Goal: Task Accomplishment & Management: Use online tool/utility

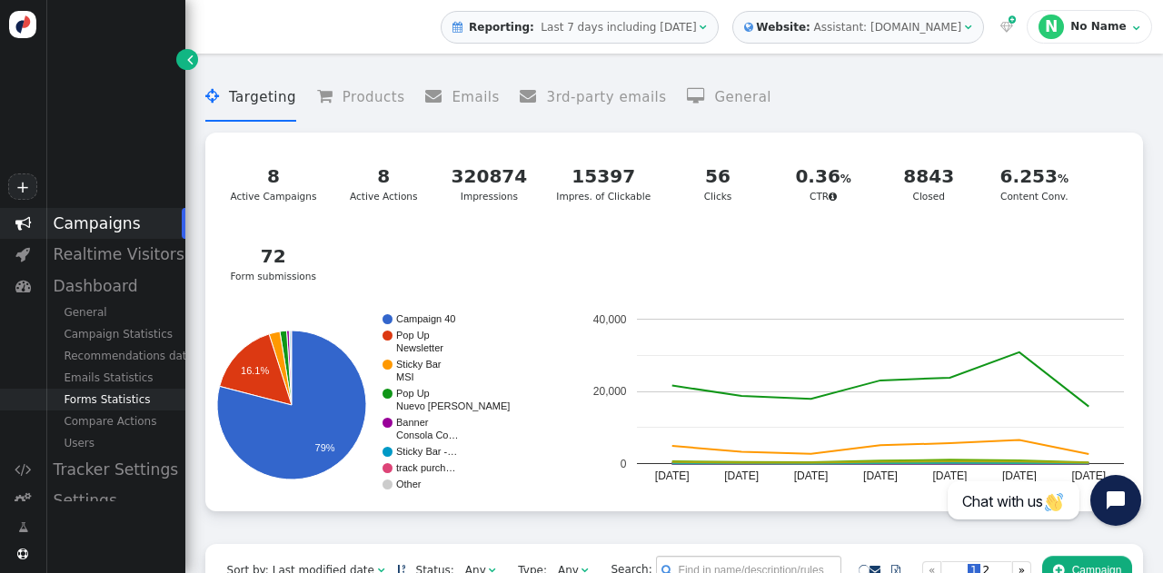
click at [77, 404] on div "Forms Statistics" at bounding box center [115, 400] width 140 height 22
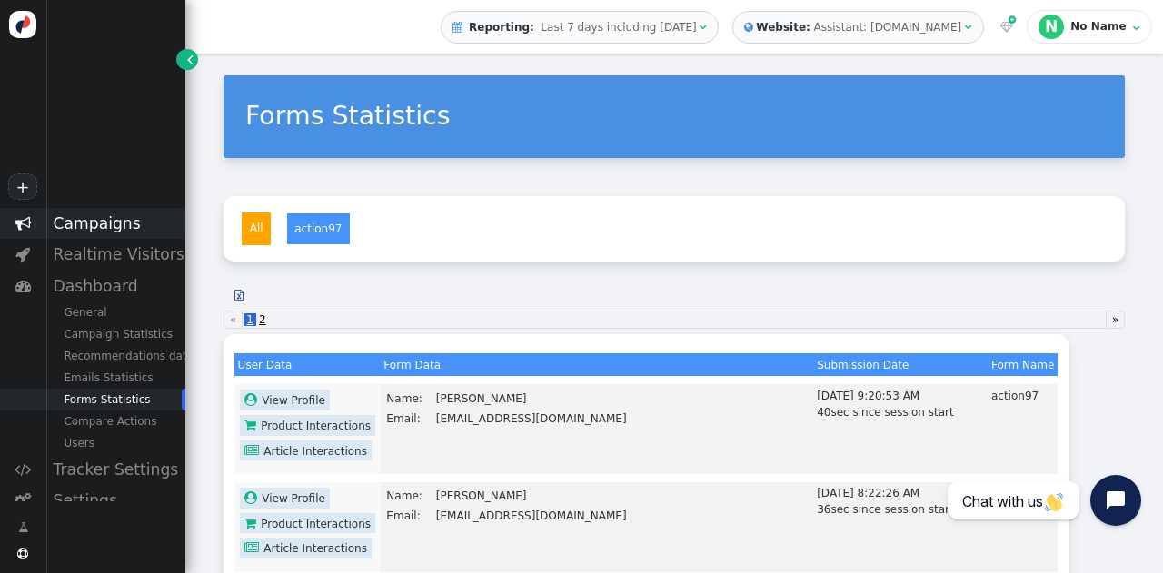
click at [60, 217] on div "Campaigns" at bounding box center [115, 223] width 140 height 31
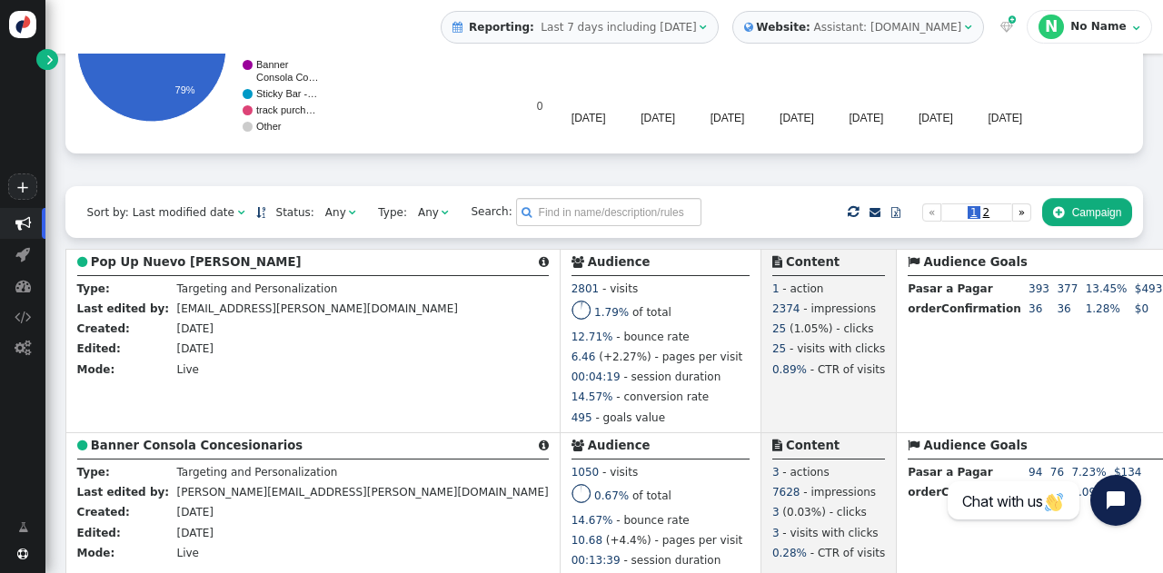
scroll to position [381, 0]
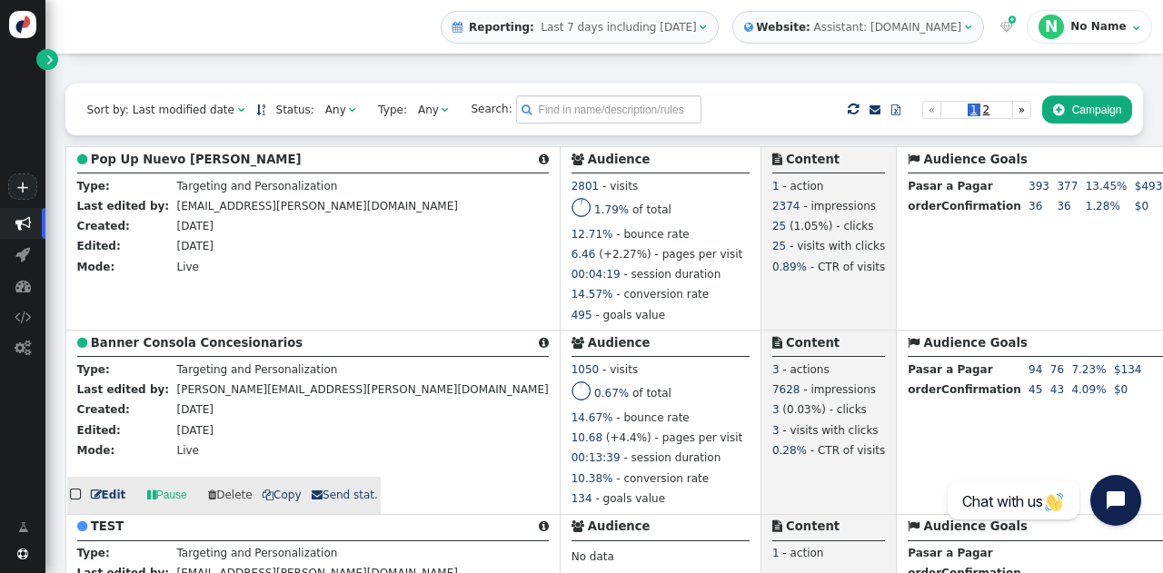
click at [110, 495] on link " Edit" at bounding box center [108, 495] width 35 height 16
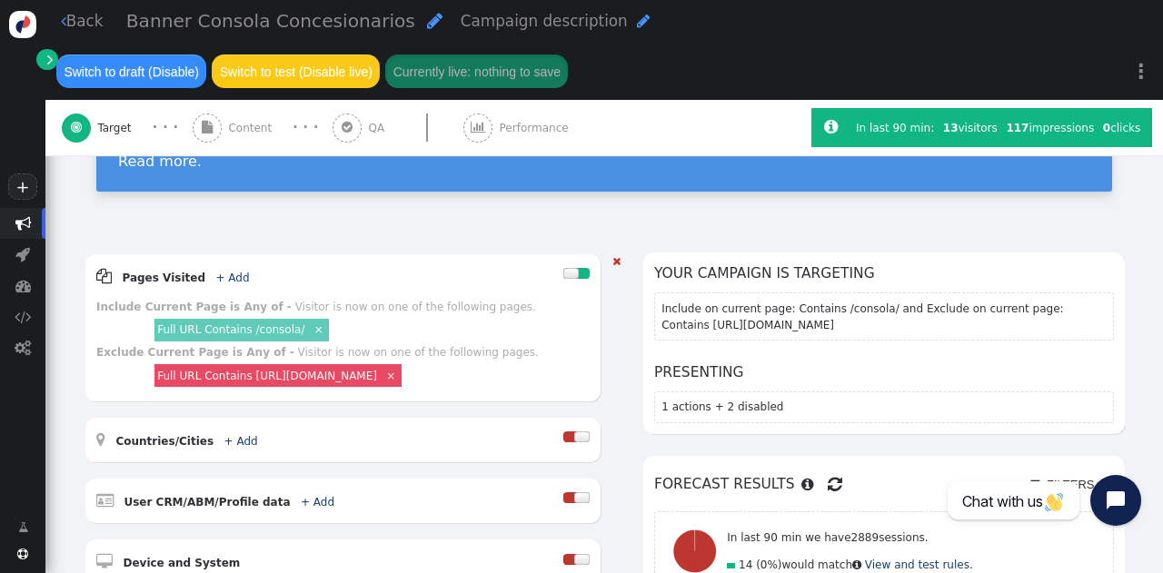
scroll to position [154, 0]
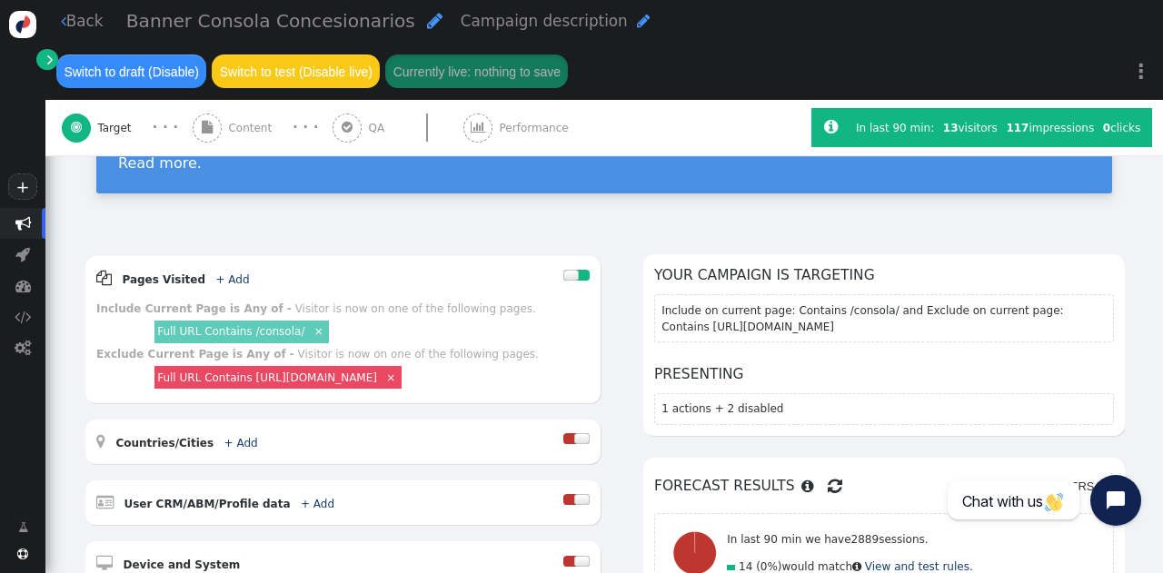
click at [223, 150] on div " Content" at bounding box center [235, 127] width 85 height 55
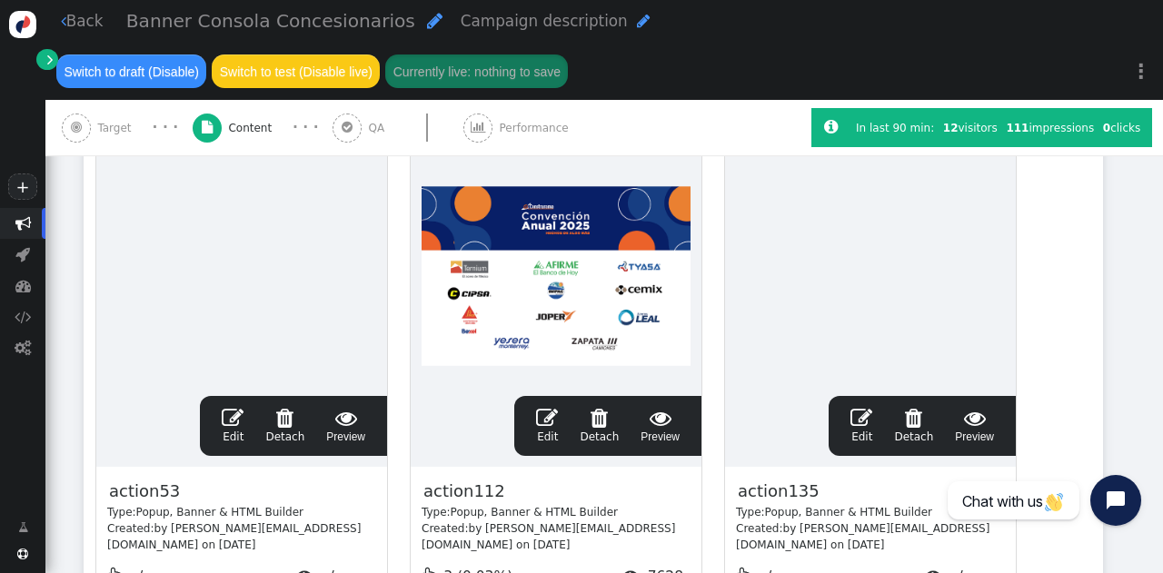
scroll to position [356, 0]
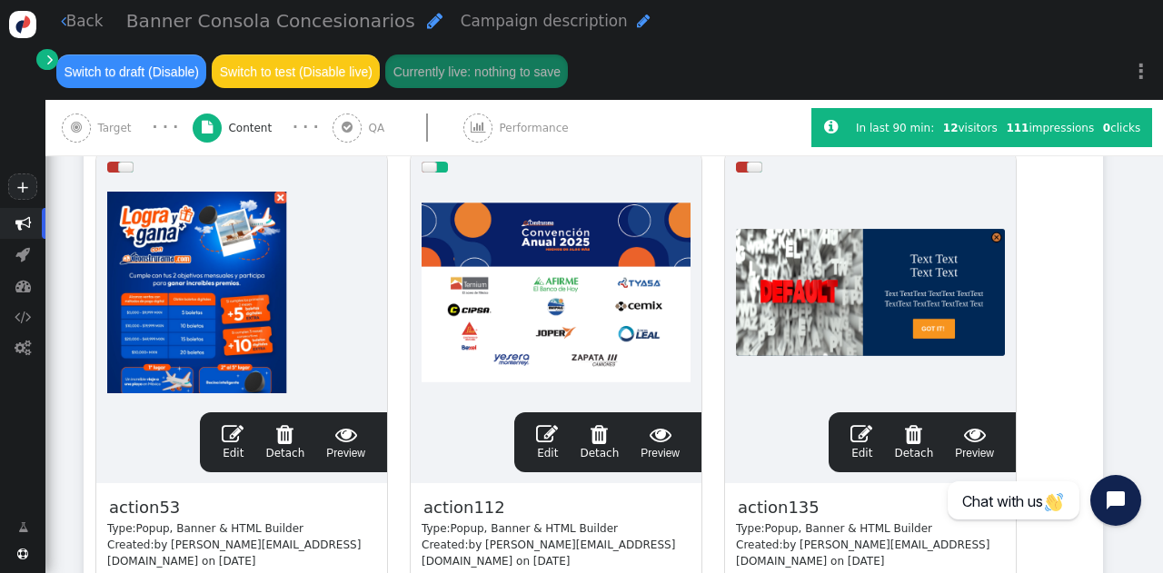
click at [867, 428] on span "" at bounding box center [861, 434] width 22 height 22
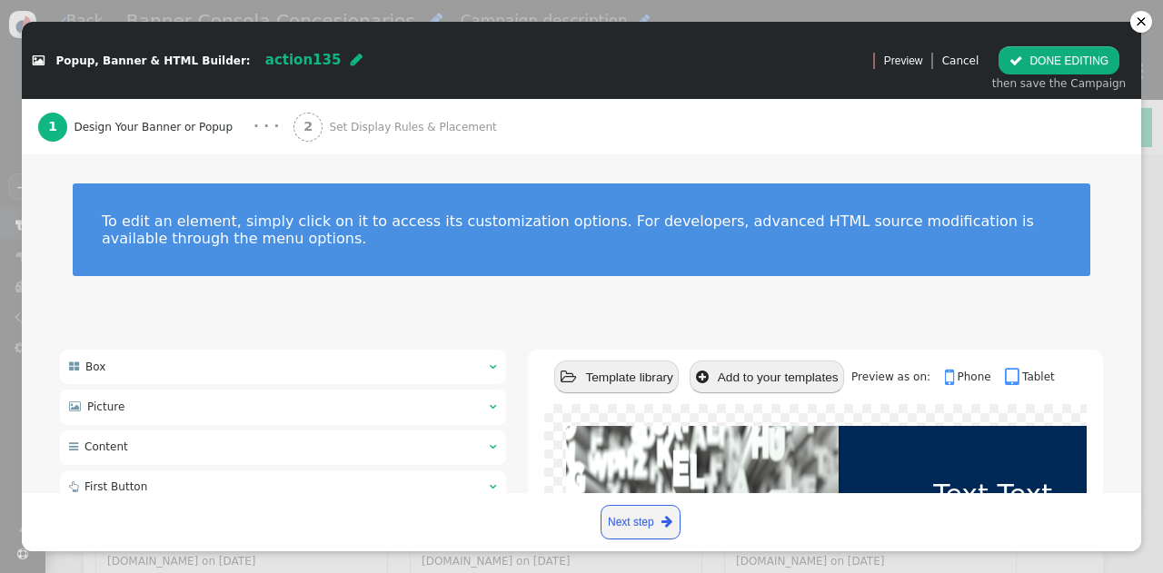
scroll to position [274, 0]
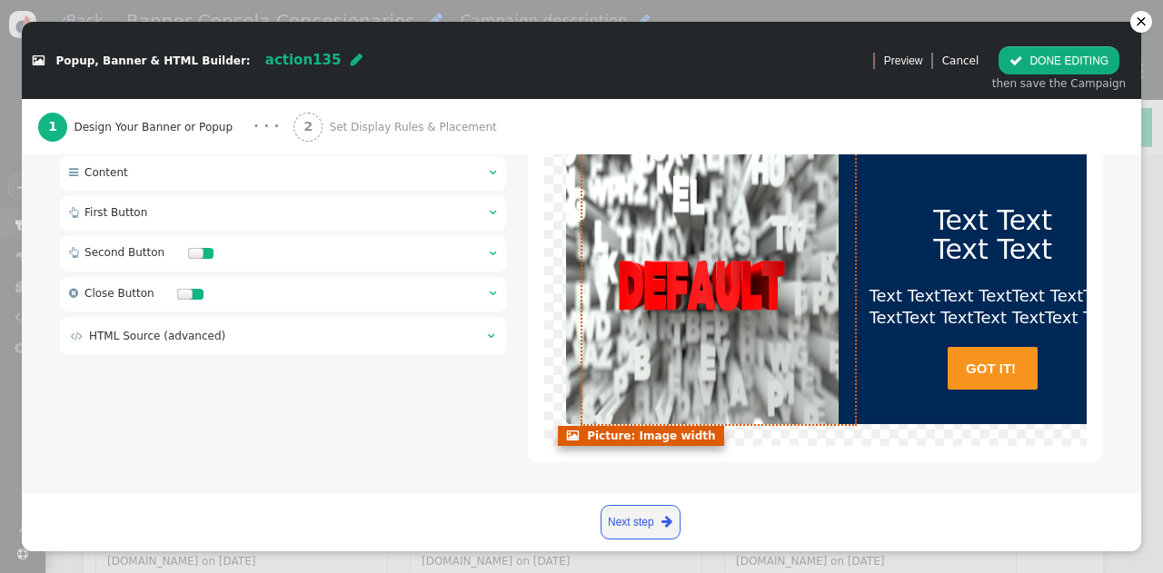
click at [756, 272] on div at bounding box center [702, 288] width 273 height 273
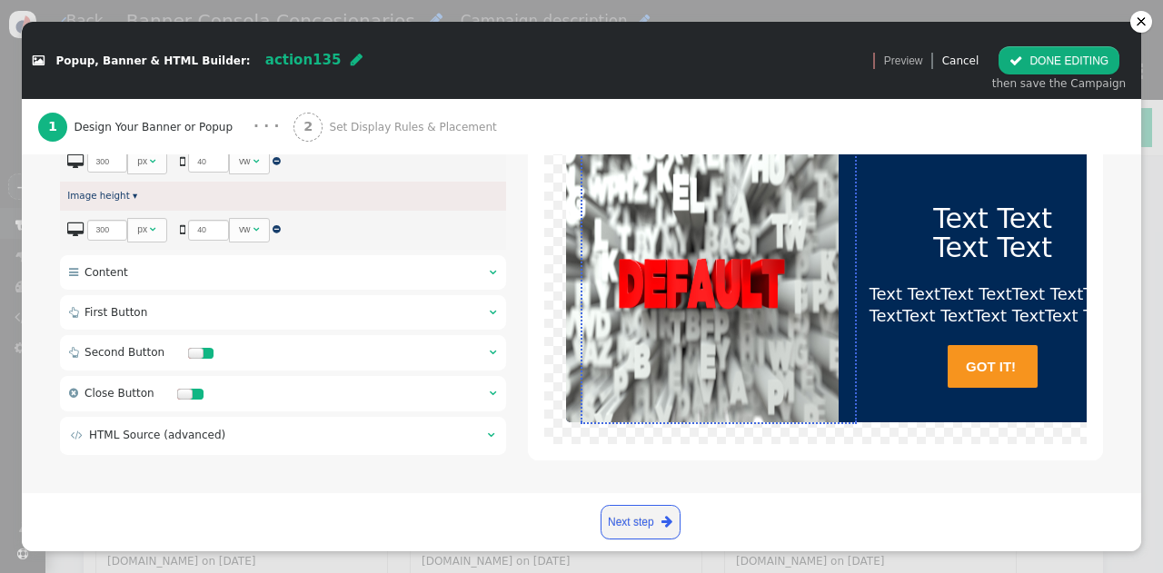
scroll to position [342, 0]
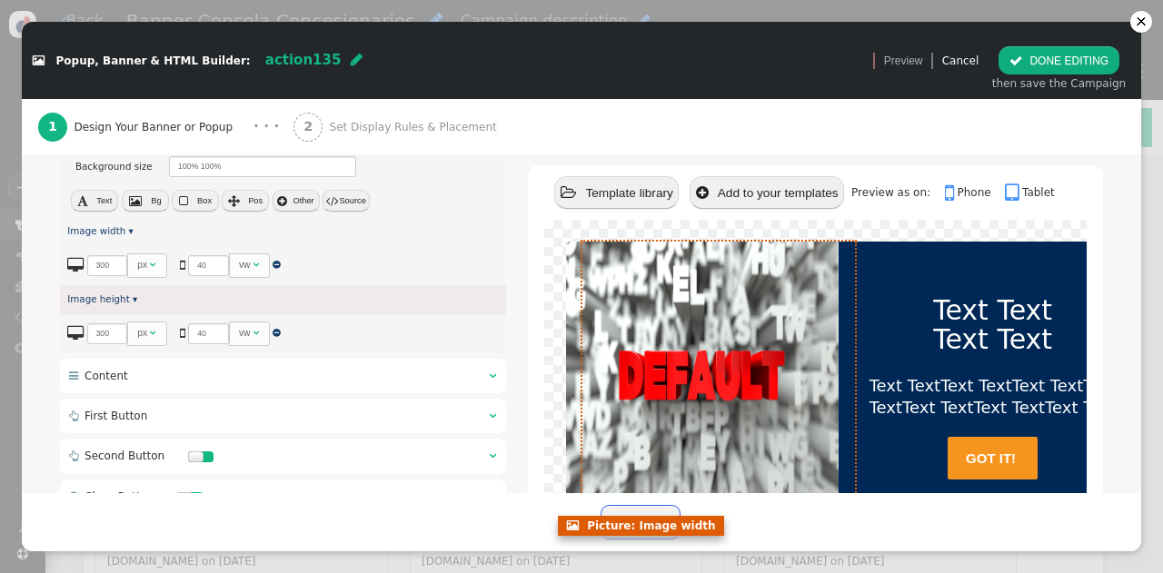
click at [679, 315] on div at bounding box center [702, 378] width 273 height 273
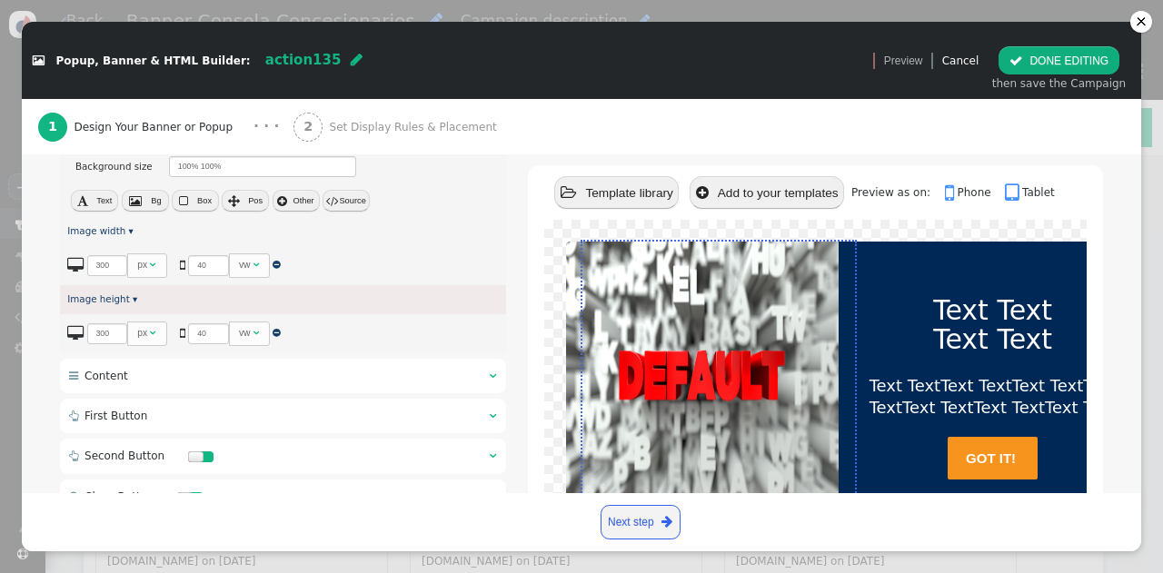
scroll to position [273, 0]
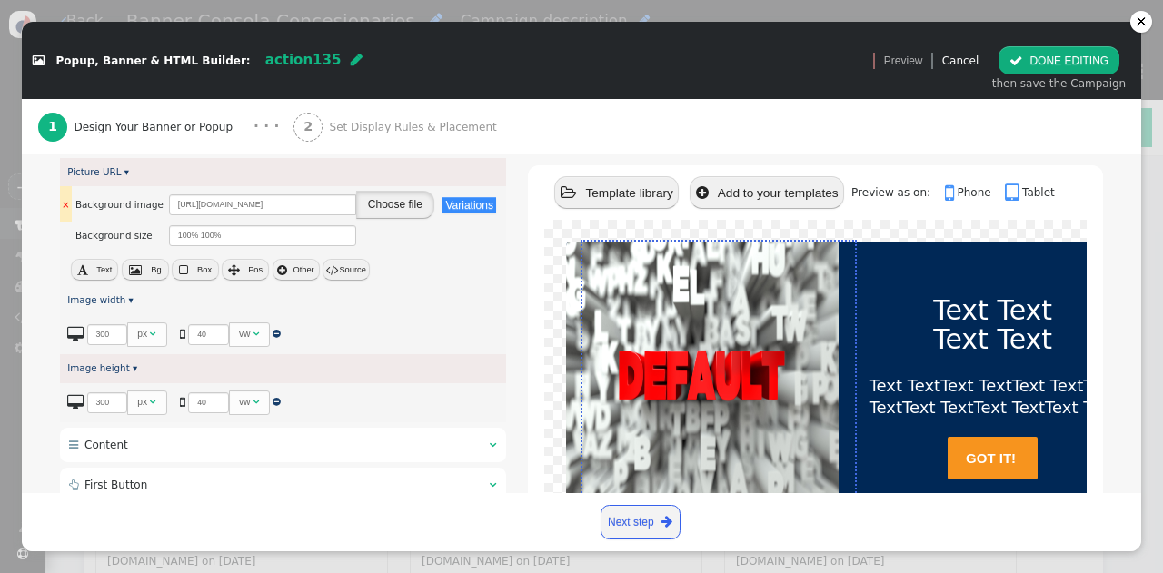
click at [401, 195] on button "Choose file" at bounding box center [395, 205] width 78 height 28
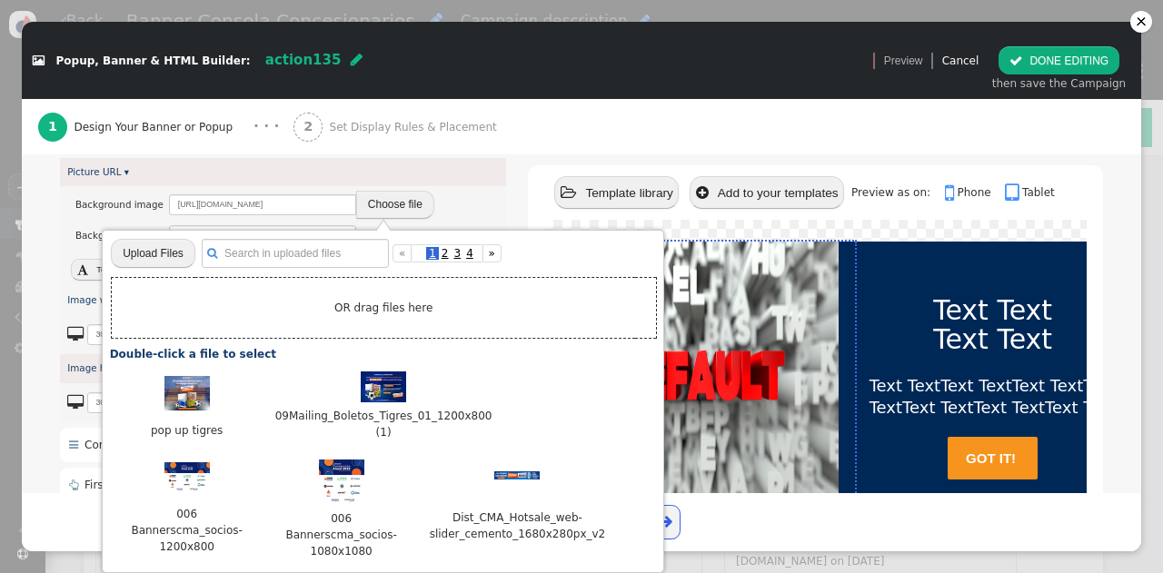
scroll to position [356, 0]
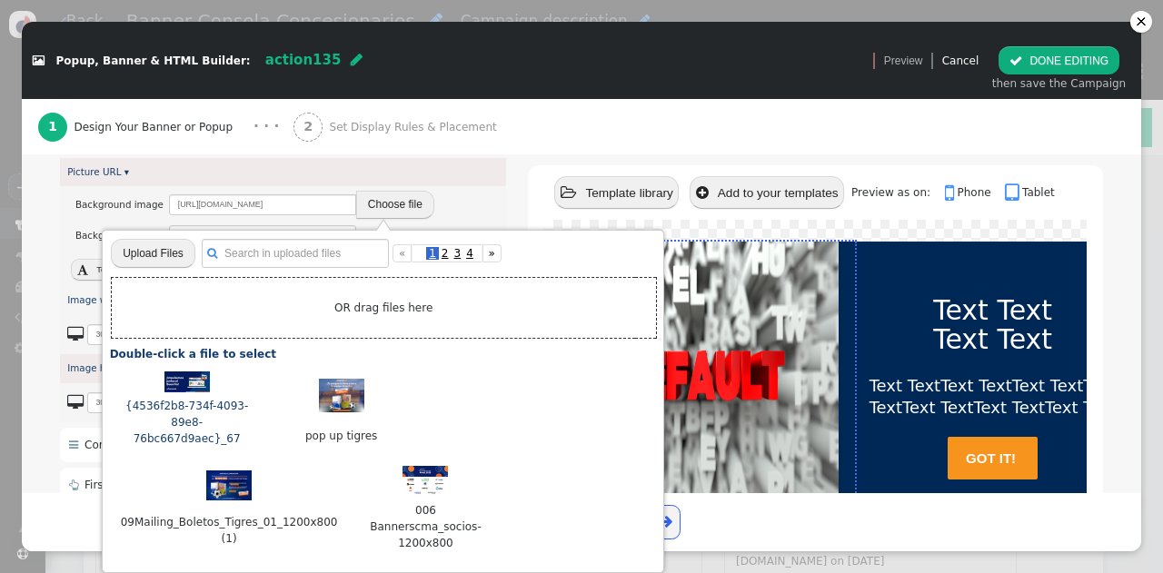
click at [191, 392] on img at bounding box center [186, 382] width 45 height 21
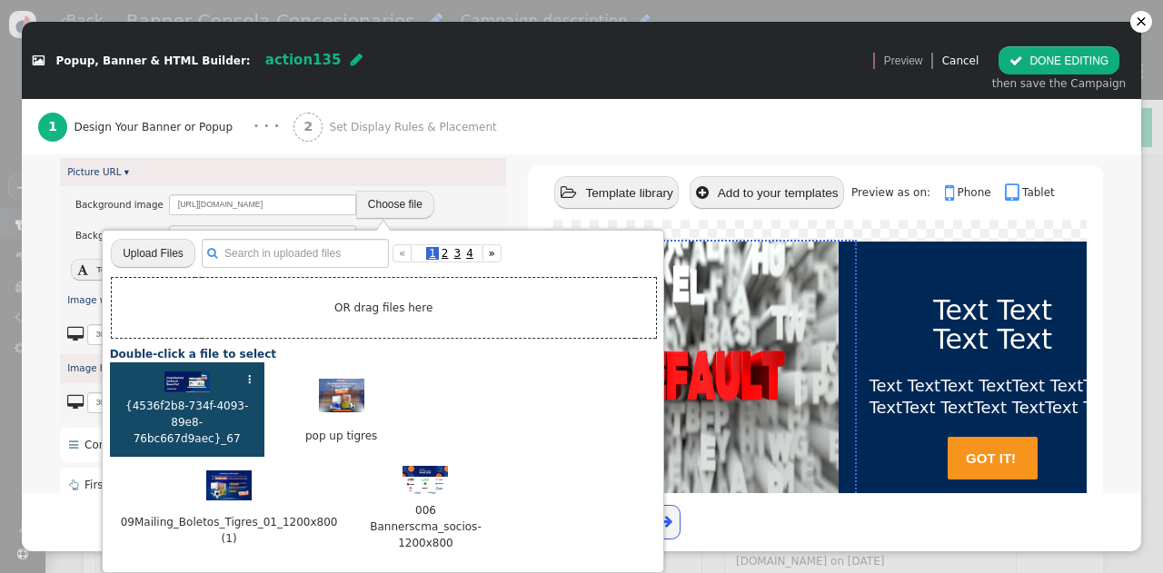
click at [191, 392] on img at bounding box center [186, 382] width 45 height 21
type input "[URL][DOMAIN_NAME]"
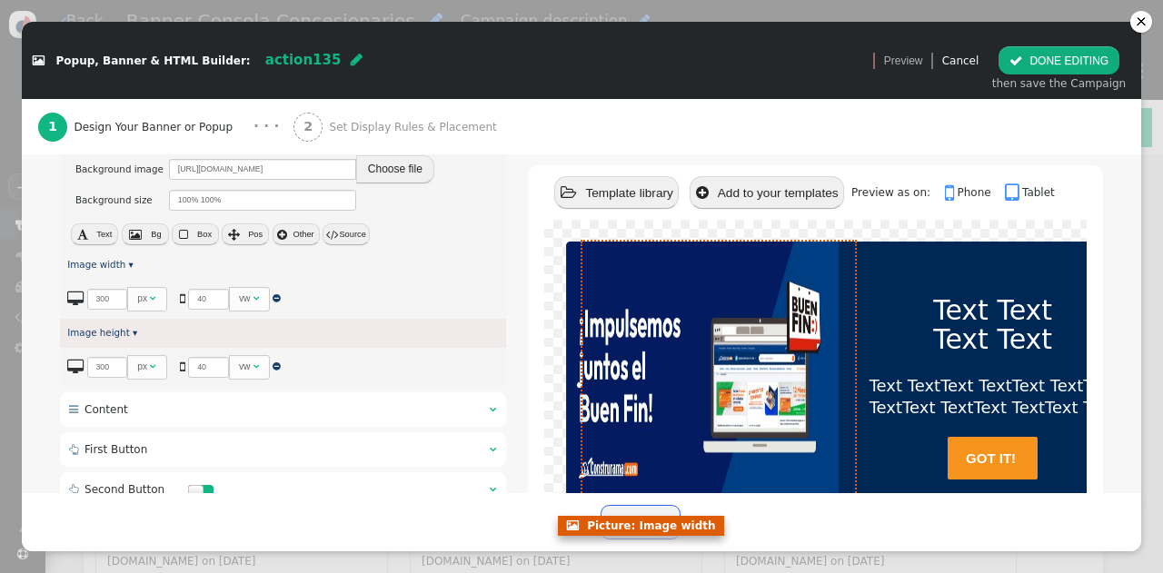
scroll to position [305, 0]
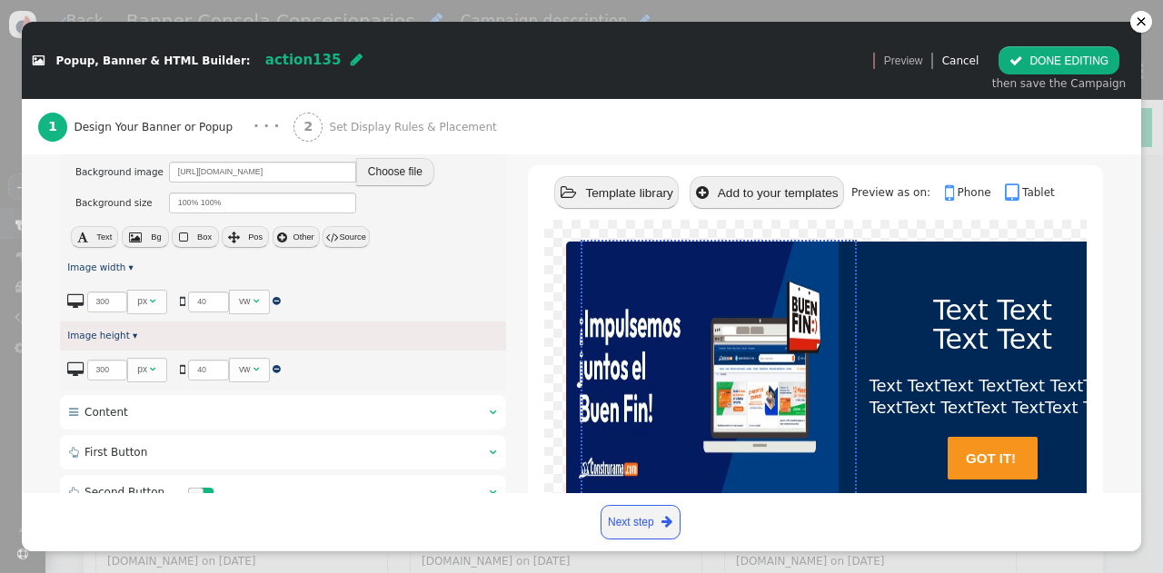
click at [979, 53] on div "Cancel" at bounding box center [960, 61] width 37 height 16
click at [979, 56] on link "Cancel" at bounding box center [960, 61] width 37 height 13
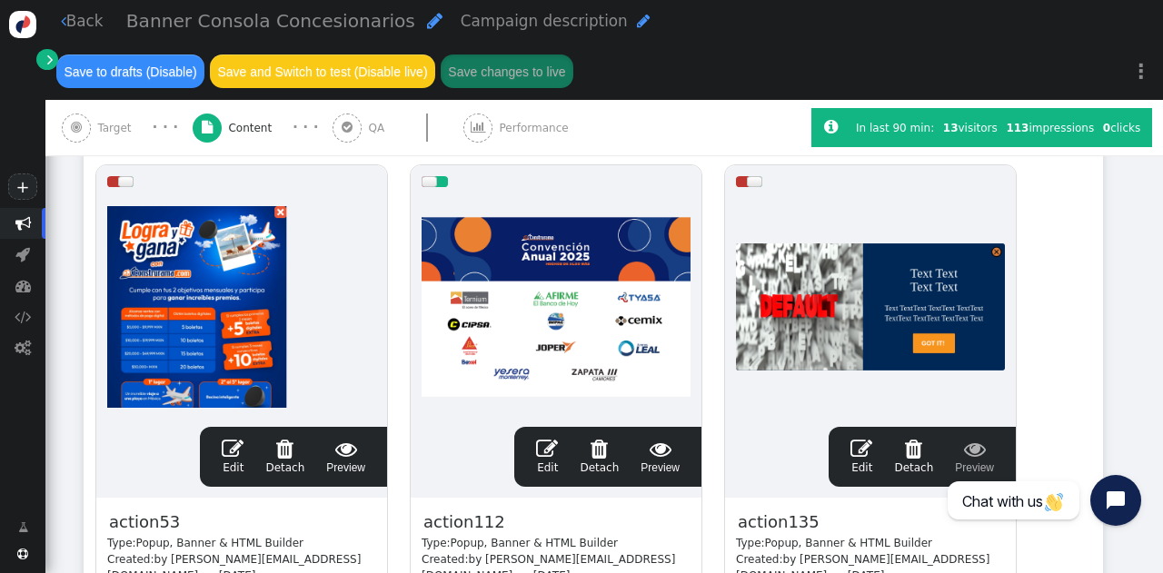
scroll to position [341, 0]
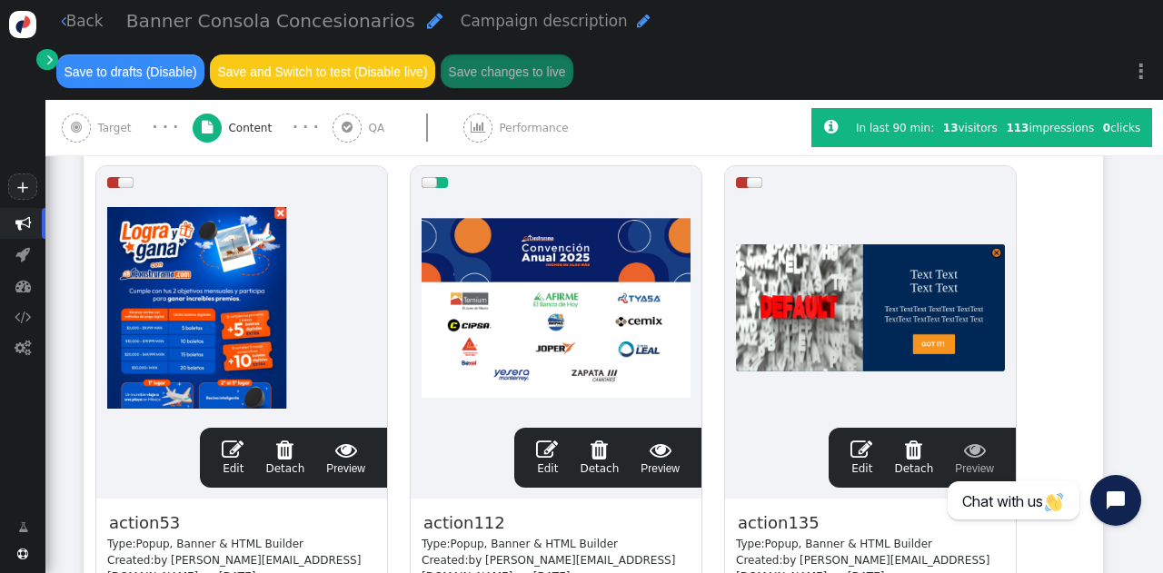
click at [545, 290] on div at bounding box center [556, 308] width 269 height 218
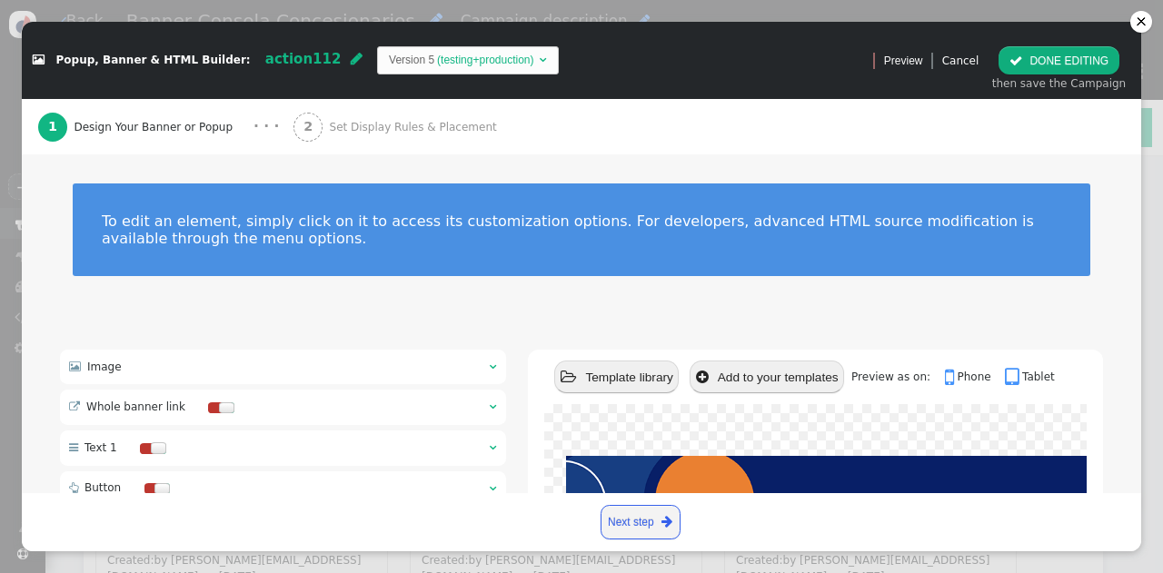
scroll to position [154, 0]
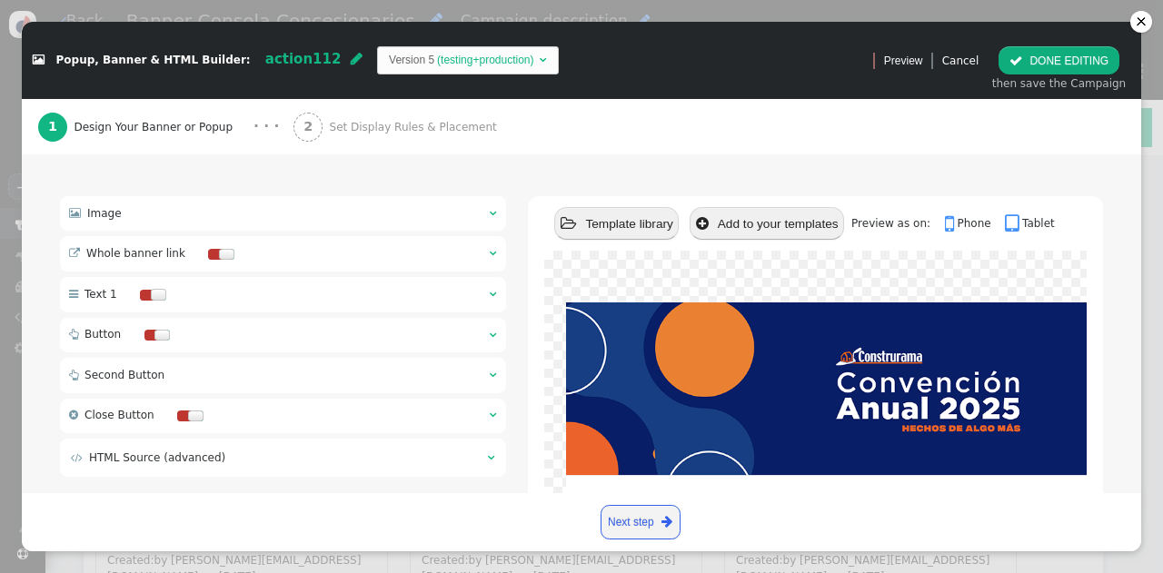
click at [160, 338] on div at bounding box center [161, 335] width 15 height 11
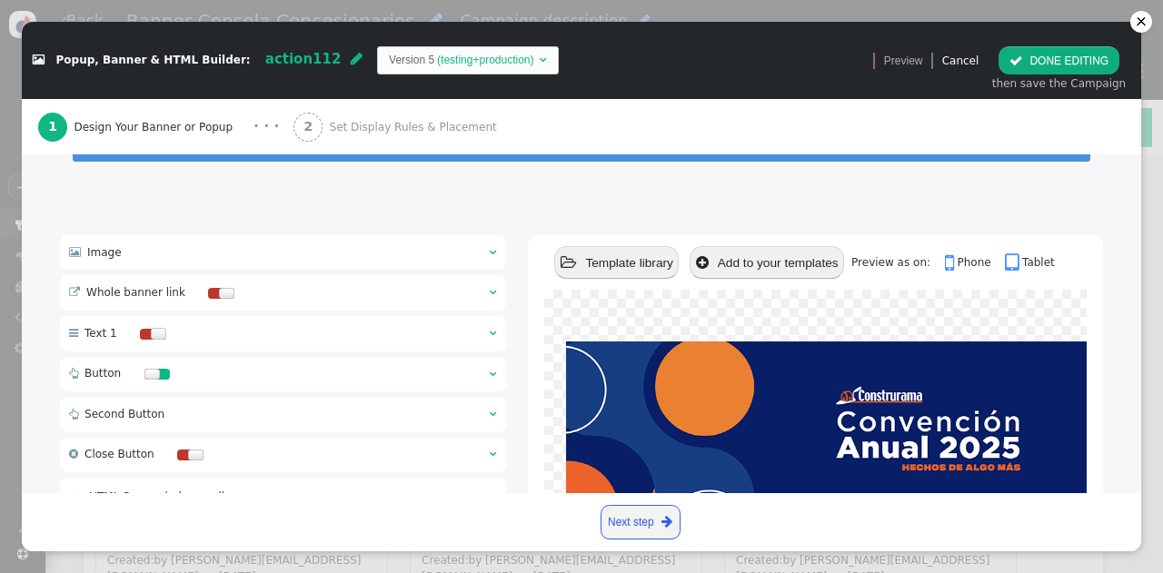
scroll to position [113, 0]
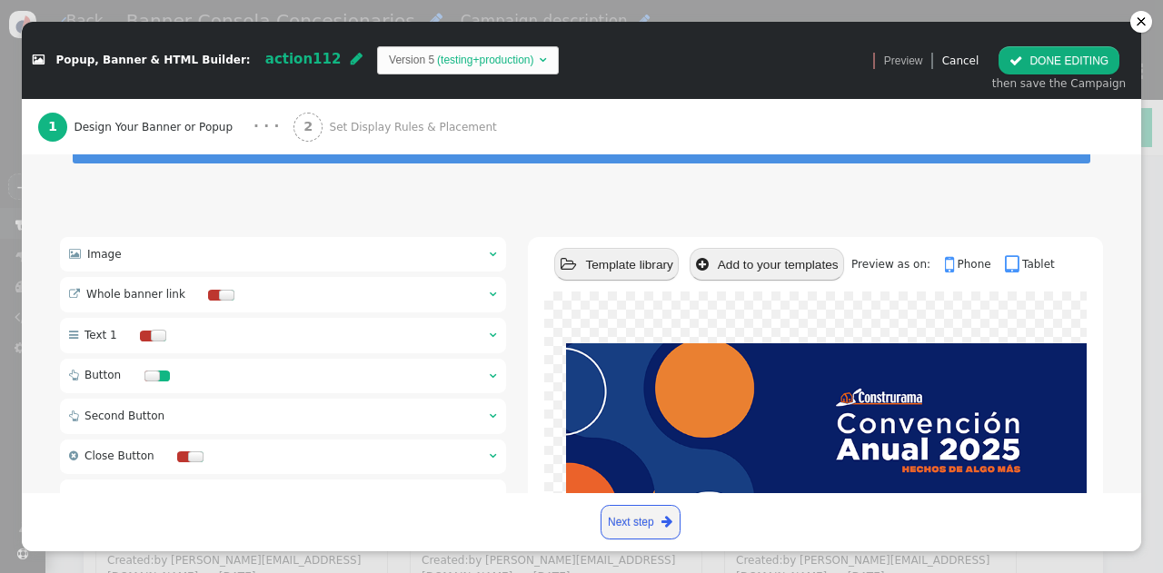
click at [147, 381] on div at bounding box center [151, 376] width 15 height 11
click at [451, 253] on div " Image  " at bounding box center [283, 254] width 446 height 35
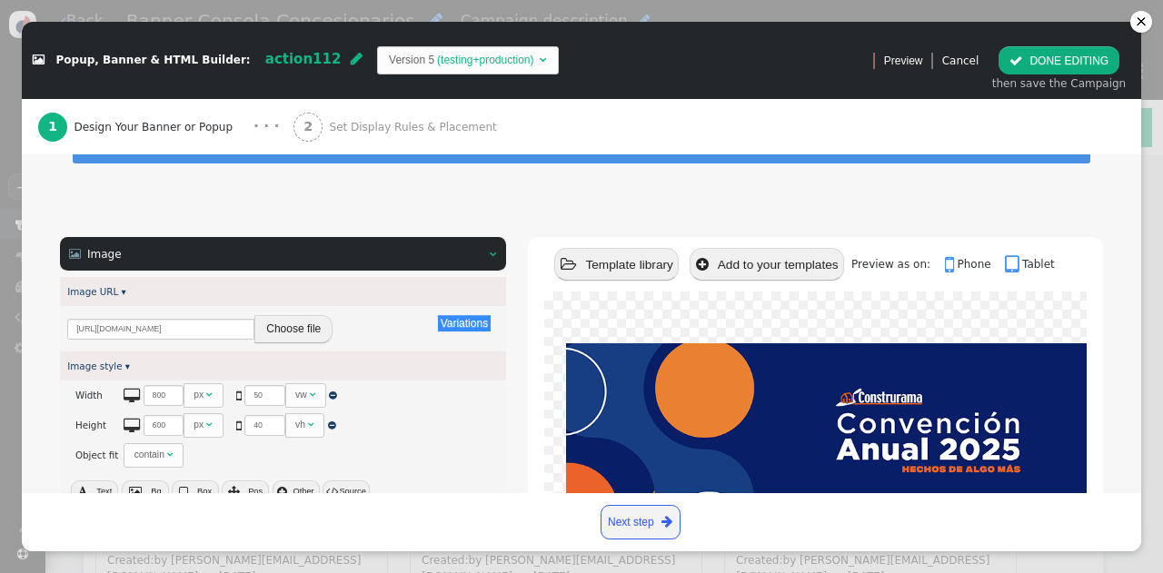
click at [302, 329] on button "Choose file" at bounding box center [293, 329] width 78 height 28
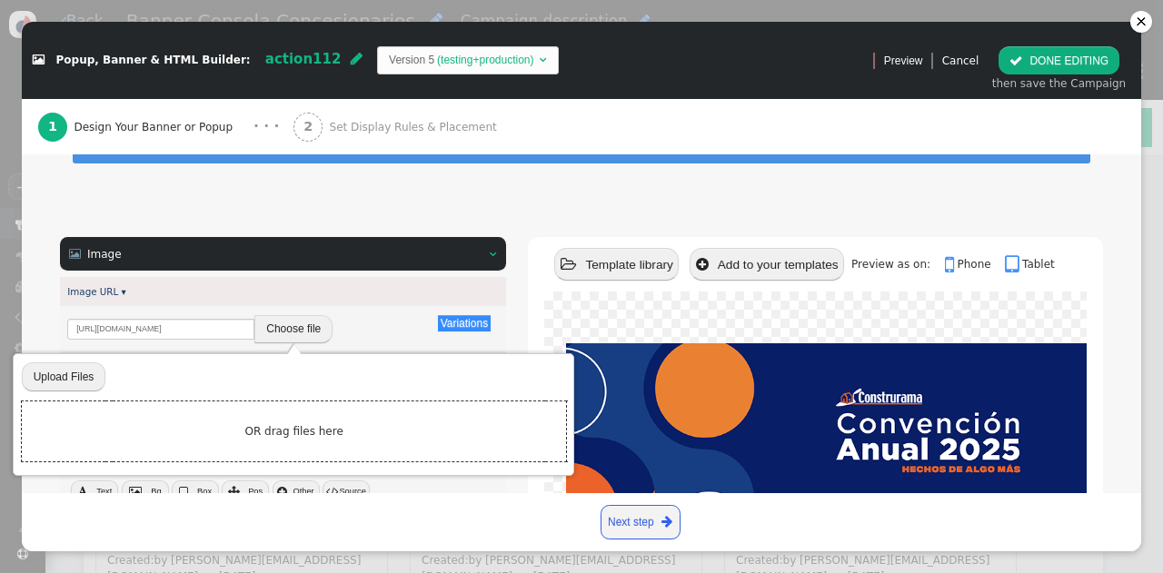
scroll to position [341, 0]
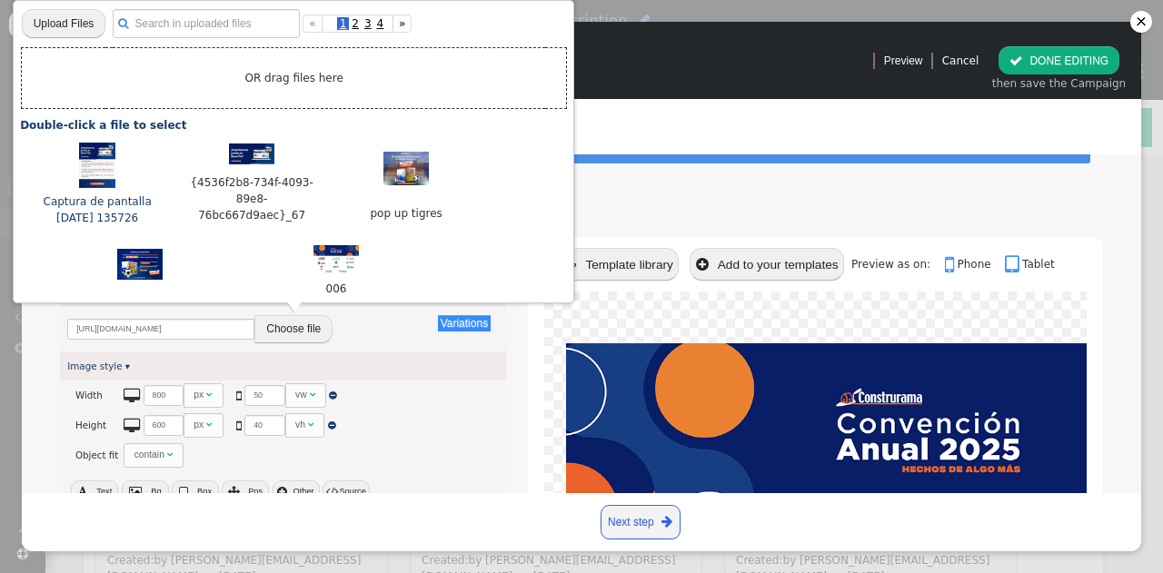
click at [89, 163] on img at bounding box center [97, 165] width 36 height 45
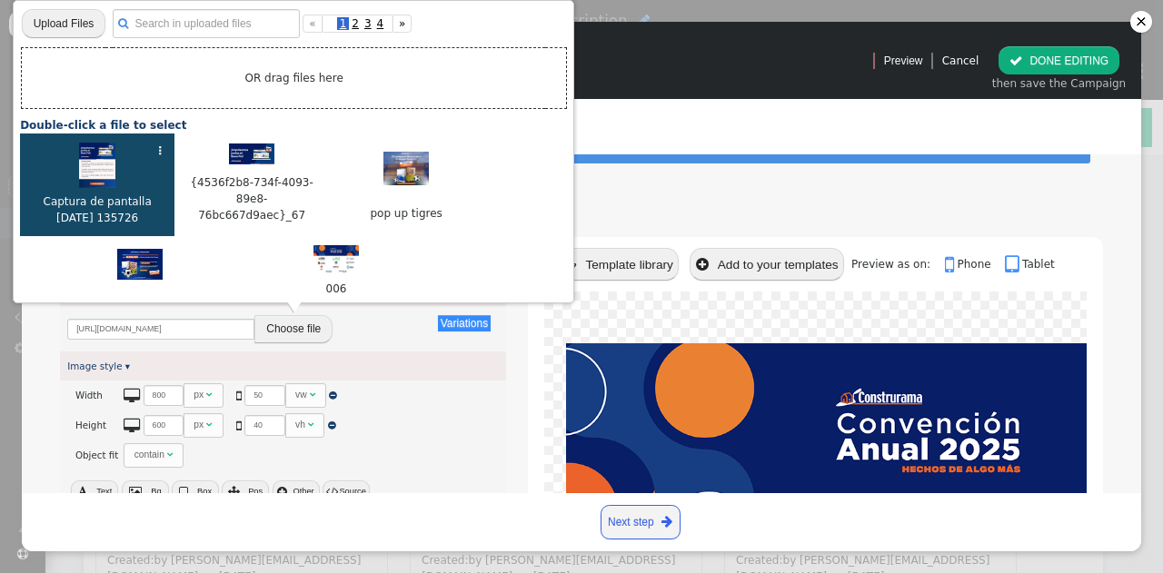
click at [89, 163] on img at bounding box center [97, 165] width 36 height 45
type input "[URL][DOMAIN_NAME]"
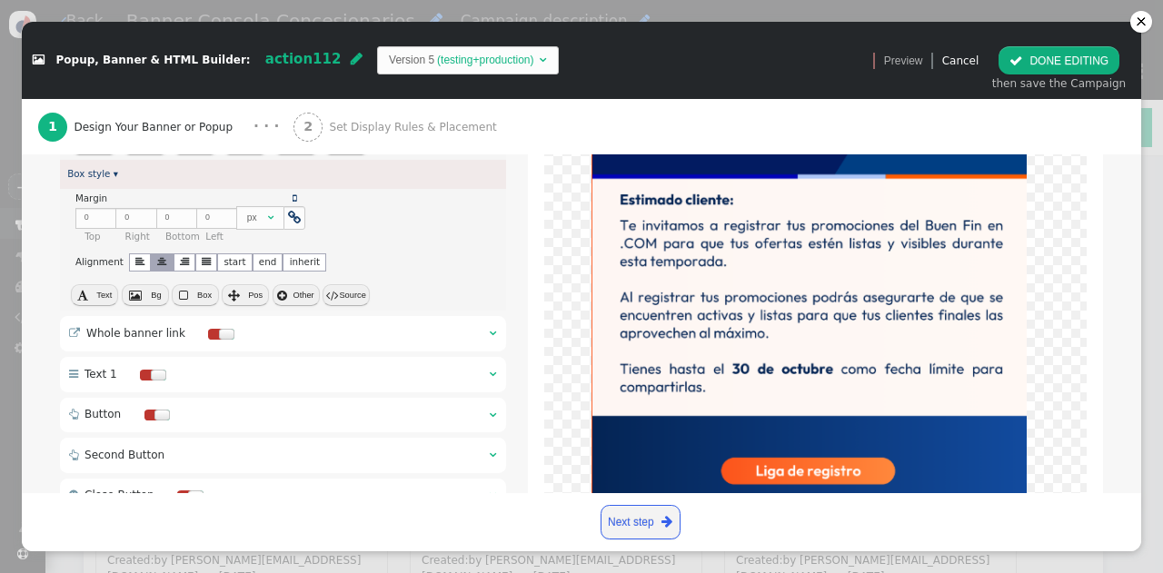
scroll to position [458, 0]
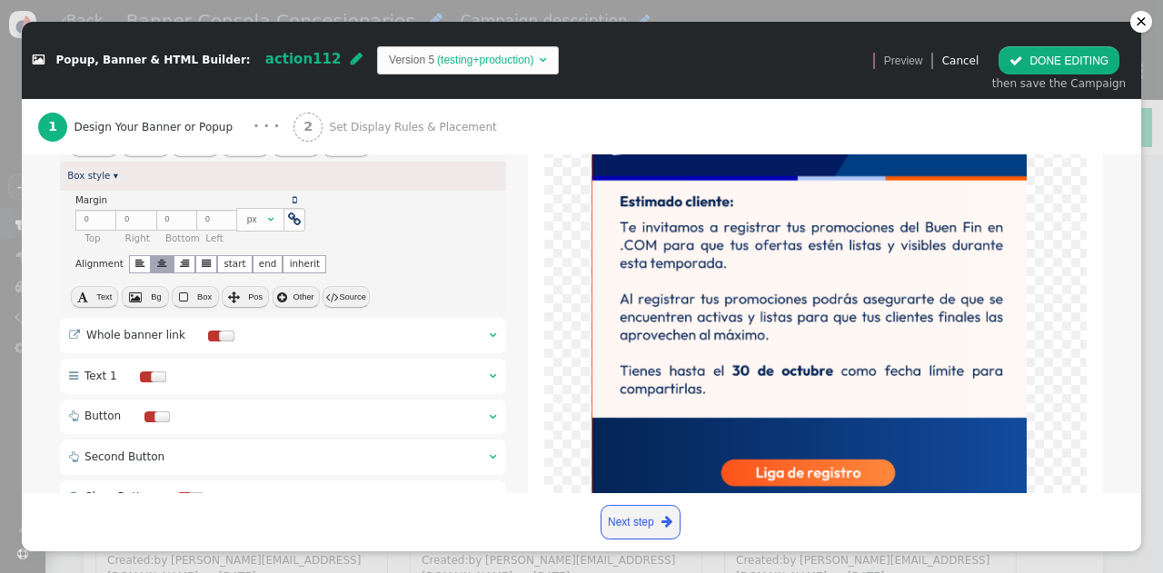
click at [219, 334] on div at bounding box center [226, 336] width 15 height 11
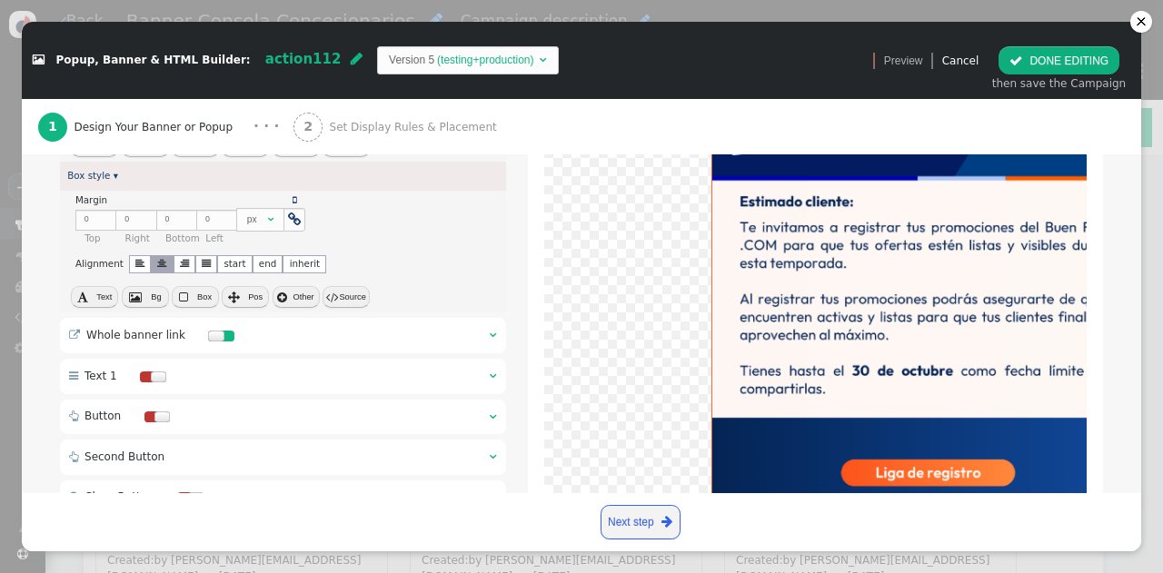
click at [343, 350] on div " Whole banner link  " at bounding box center [283, 335] width 446 height 35
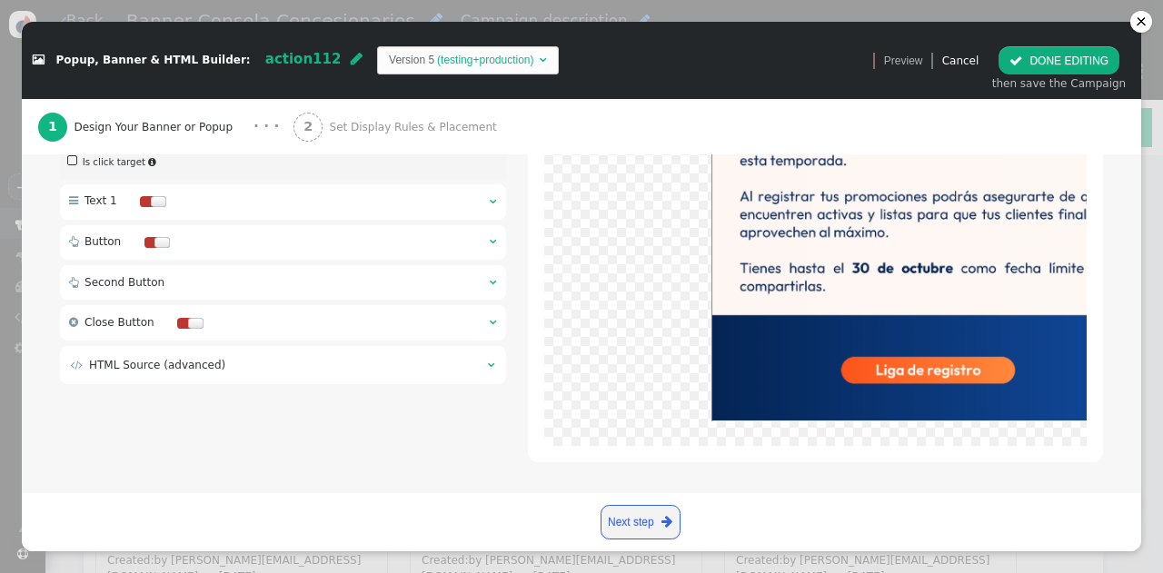
scroll to position [104, 0]
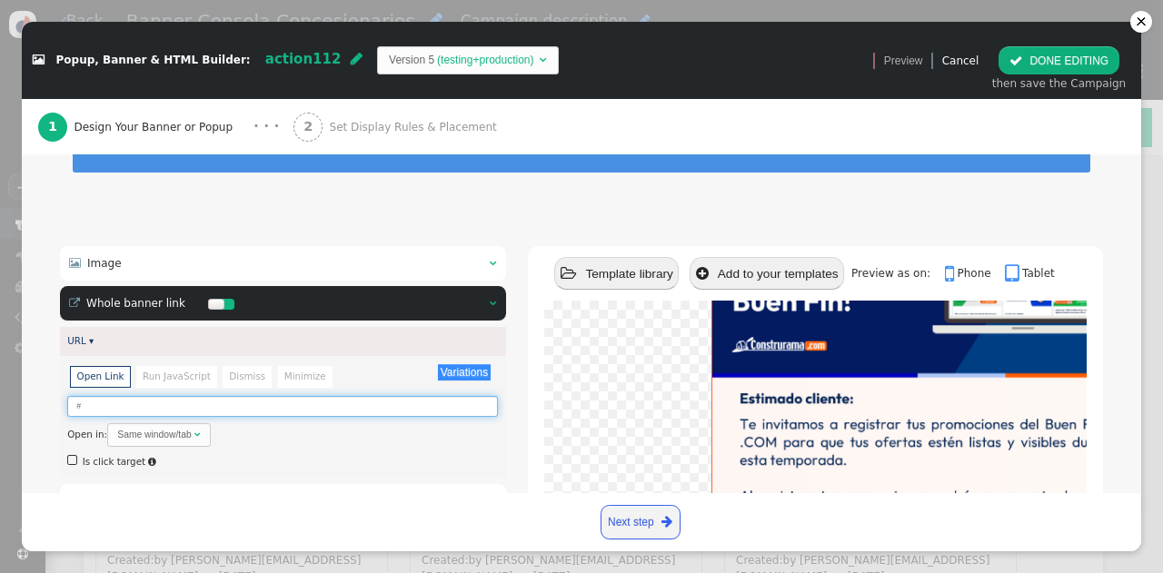
click at [165, 406] on input "#" at bounding box center [282, 406] width 431 height 21
paste input "[URL][DOMAIN_NAME]"
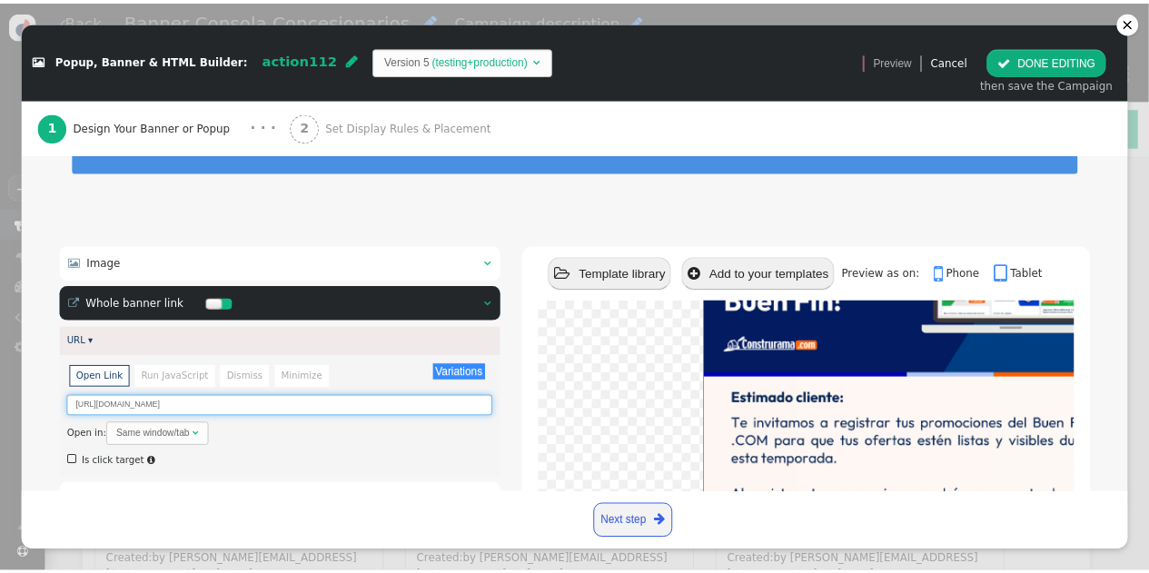
scroll to position [0, 0]
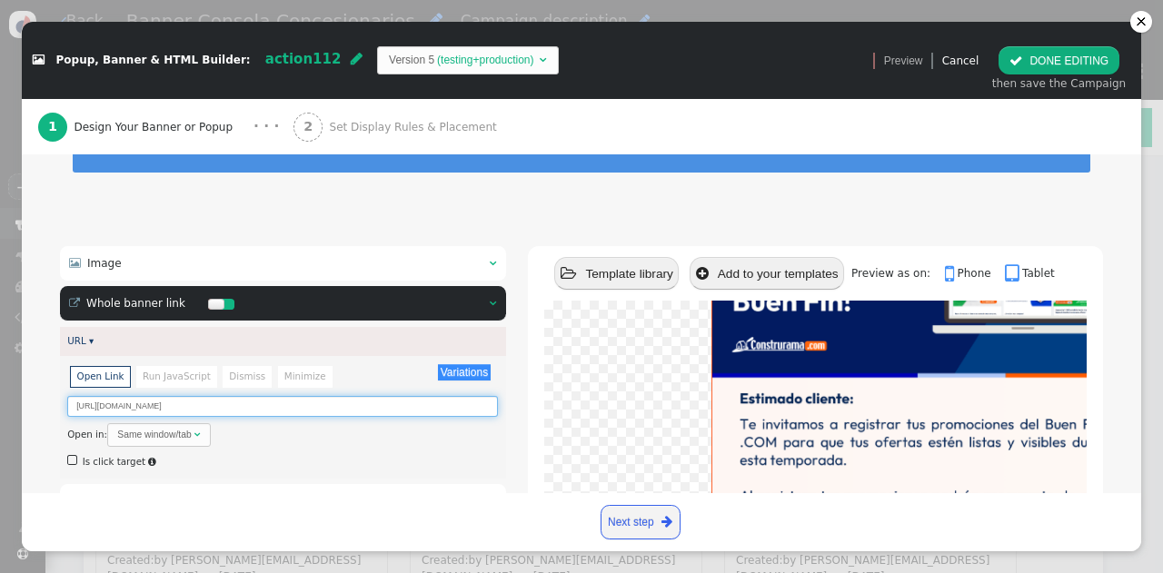
drag, startPoint x: 351, startPoint y: 410, endPoint x: 0, endPoint y: 394, distance: 351.0
click at [0, 394] on div " Popup, Banner & HTML Builder: action112  Version 5 (testing+production)   …" at bounding box center [581, 286] width 1163 height 573
type input "[URL][DOMAIN_NAME]"
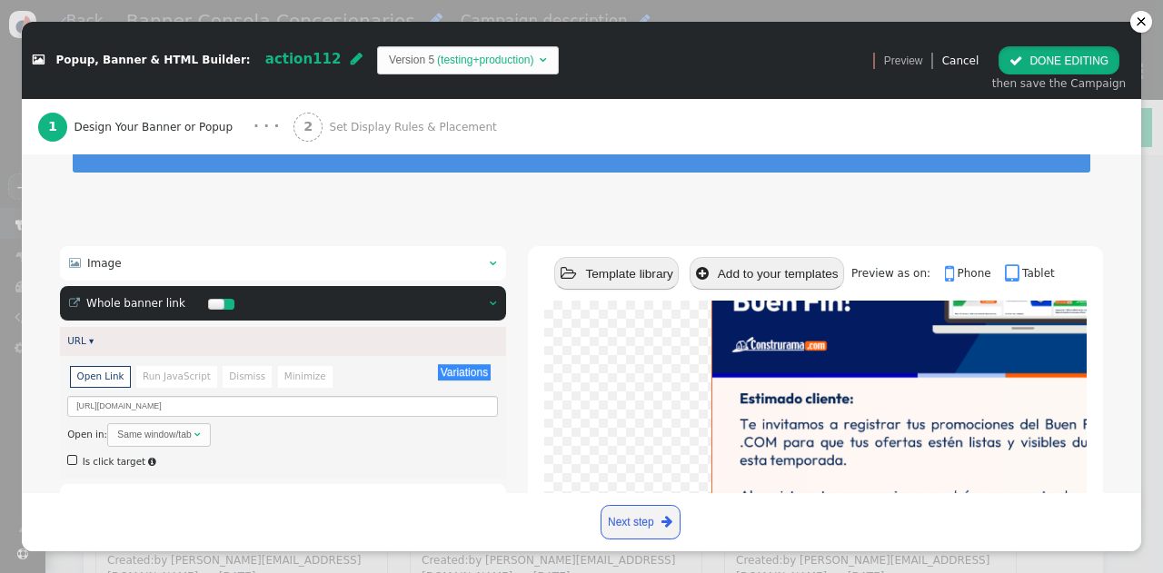
click at [1075, 69] on button " DONE EDITING" at bounding box center [1058, 60] width 121 height 28
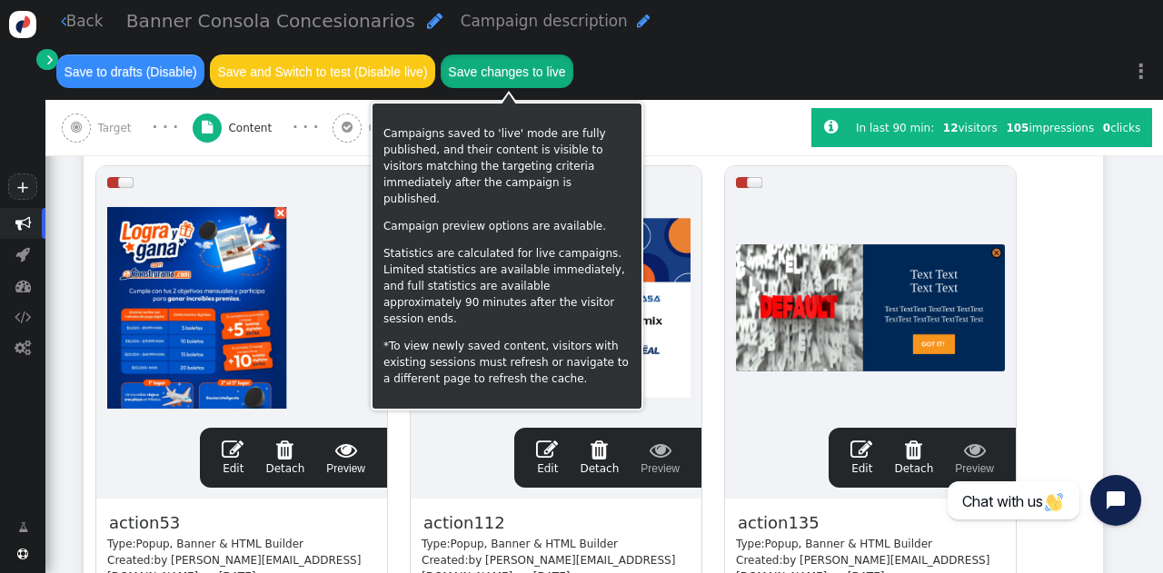
click at [573, 55] on button "Save changes to live" at bounding box center [507, 71] width 133 height 33
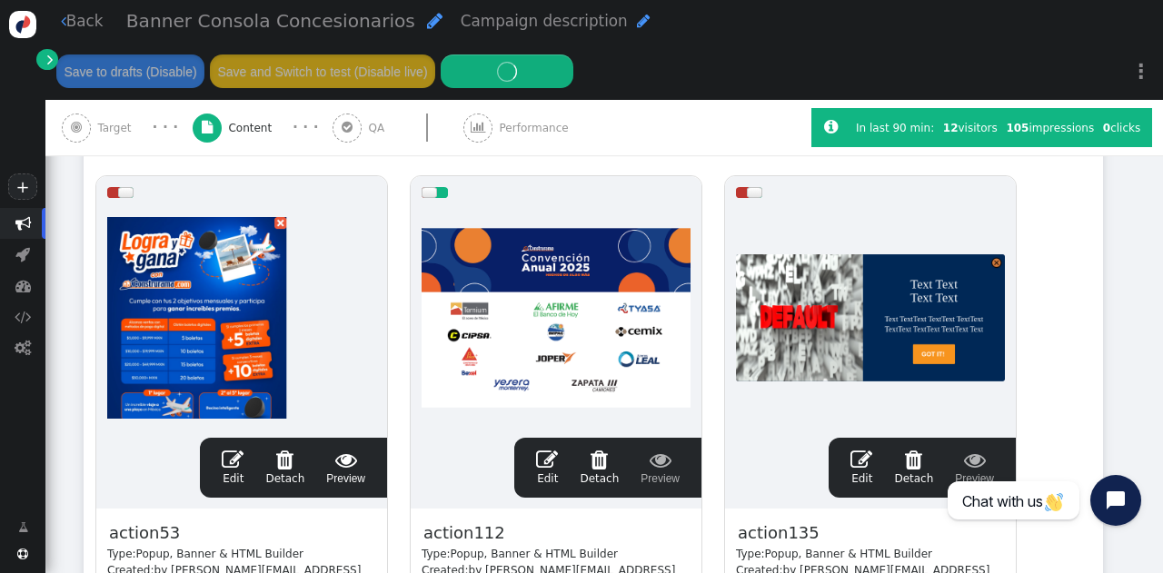
scroll to position [341, 0]
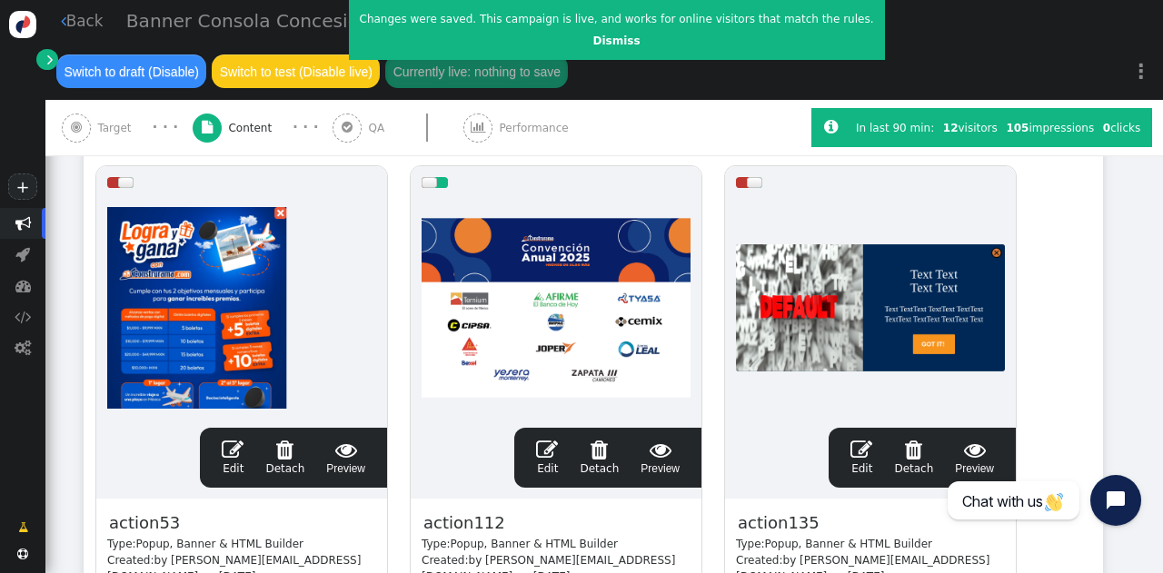
click at [86, 25] on link " Back" at bounding box center [82, 21] width 43 height 23
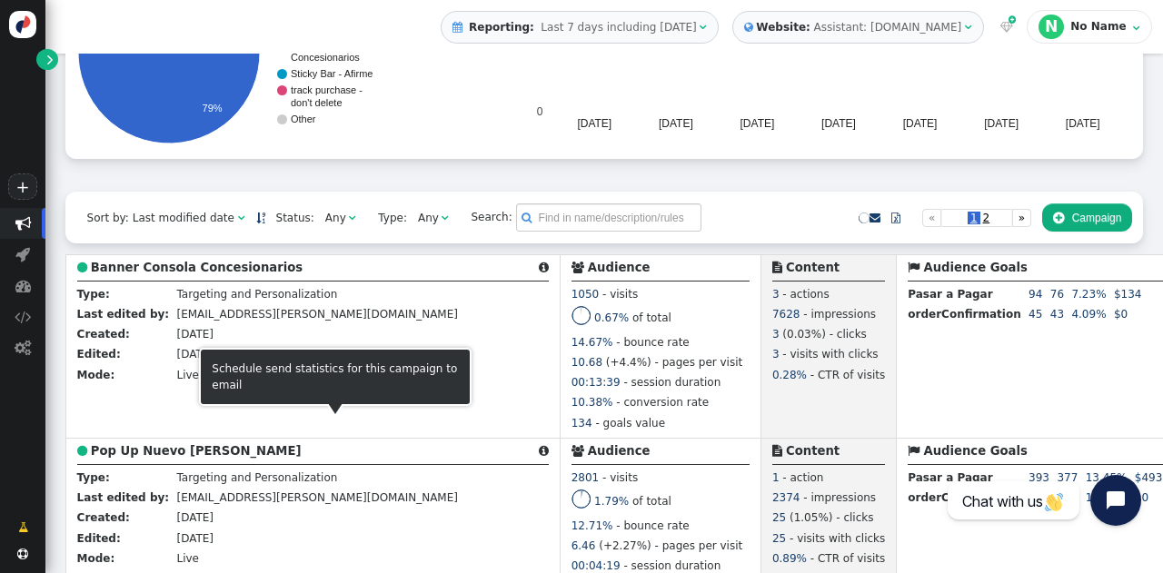
scroll to position [437, 0]
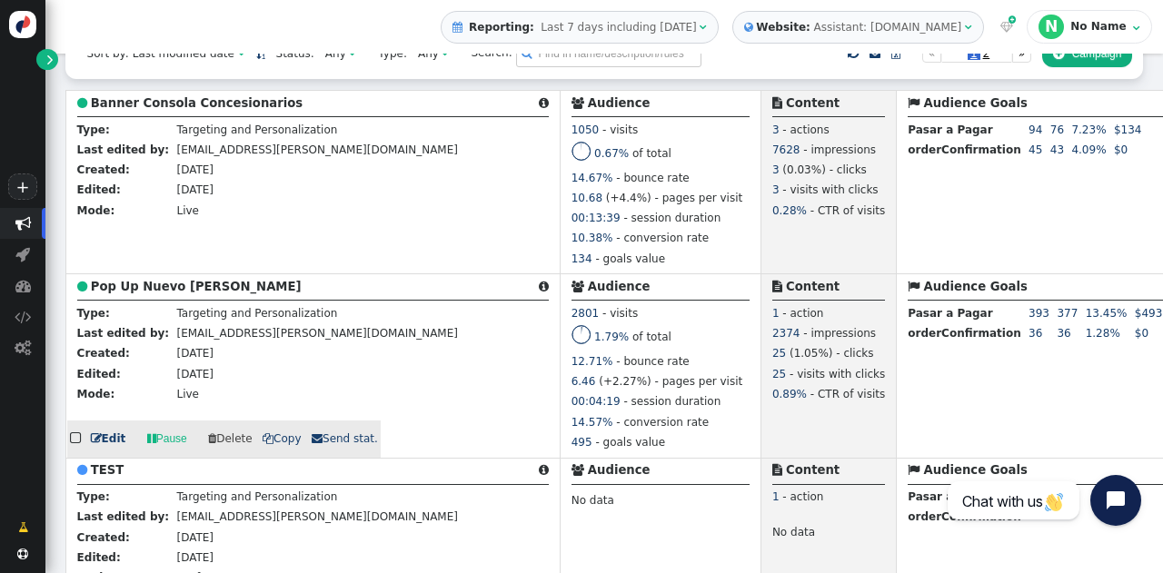
click at [170, 447] on link " Pause" at bounding box center [167, 439] width 62 height 28
